Goal: Task Accomplishment & Management: Manage account settings

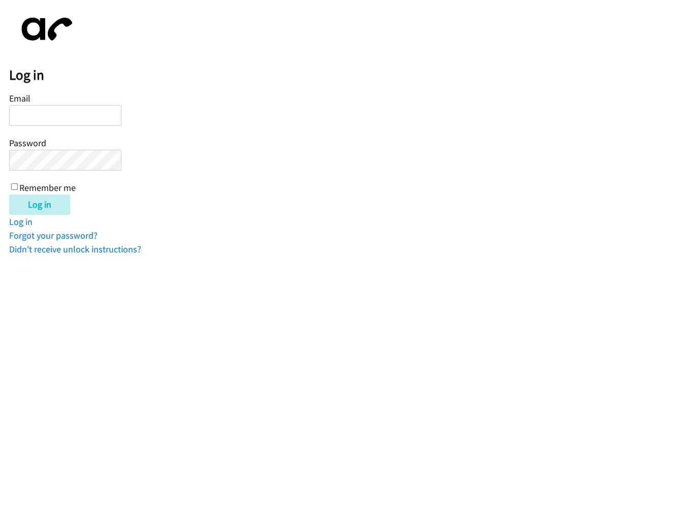
click at [86, 127] on div "Email Password Remember me" at bounding box center [65, 142] width 112 height 104
click at [79, 120] on input "Email" at bounding box center [65, 115] width 112 height 21
type input "[PERSON_NAME][EMAIL_ADDRESS][DOMAIN_NAME]"
click at [9, 195] on input "Log in" at bounding box center [39, 205] width 61 height 20
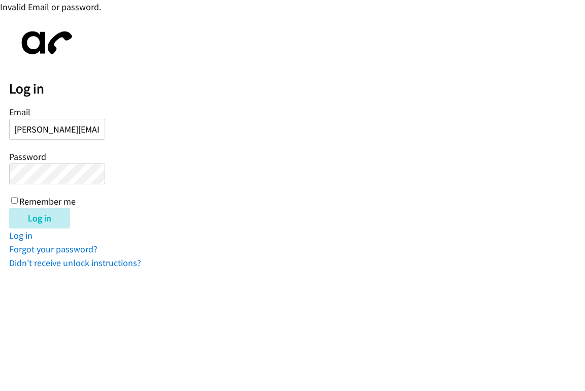
click at [9, 208] on input "Log in" at bounding box center [39, 218] width 61 height 20
